Goal: Task Accomplishment & Management: Manage account settings

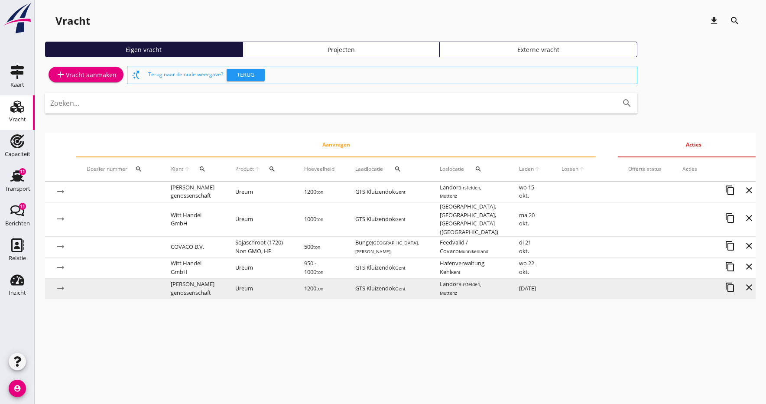
click at [372, 284] on td "GTS Kluizendok Gent" at bounding box center [387, 288] width 85 height 21
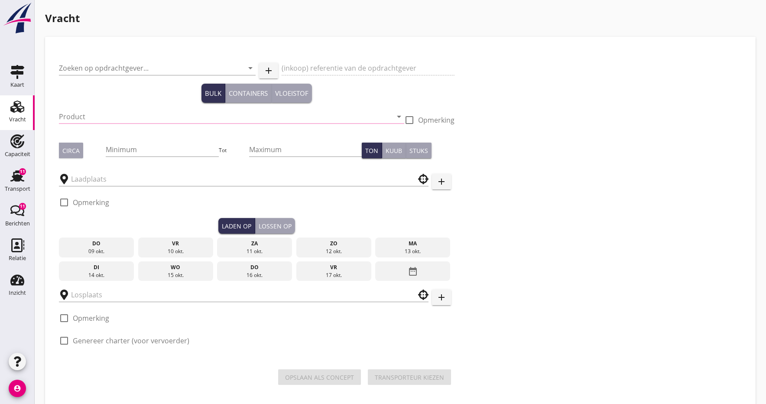
type input "[PERSON_NAME] genossenschaft"
type input "31079"
type input "Ureum (7242)"
type input "1200"
checkbox input "true"
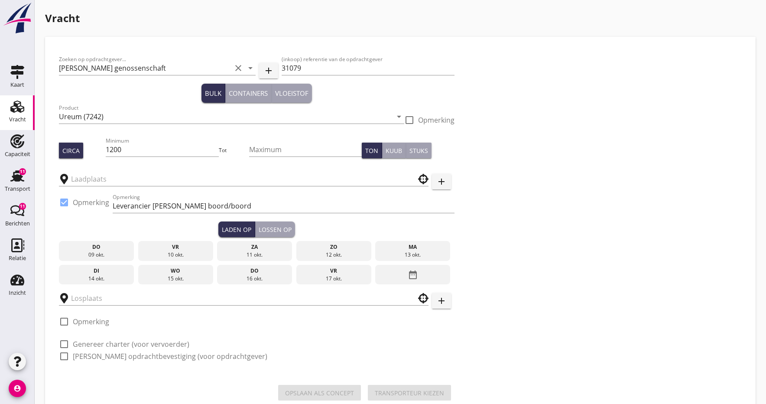
type input "GTS Kluizendok"
type input "Landor"
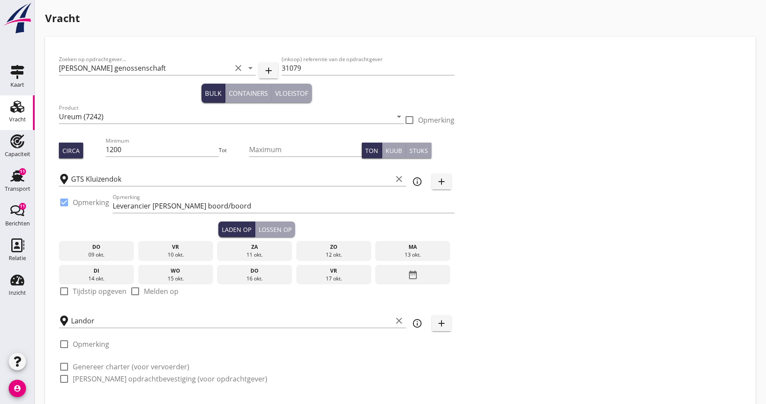
click at [16, 117] on div "Vracht" at bounding box center [17, 120] width 17 height 6
